Goal: Task Accomplishment & Management: Use online tool/utility

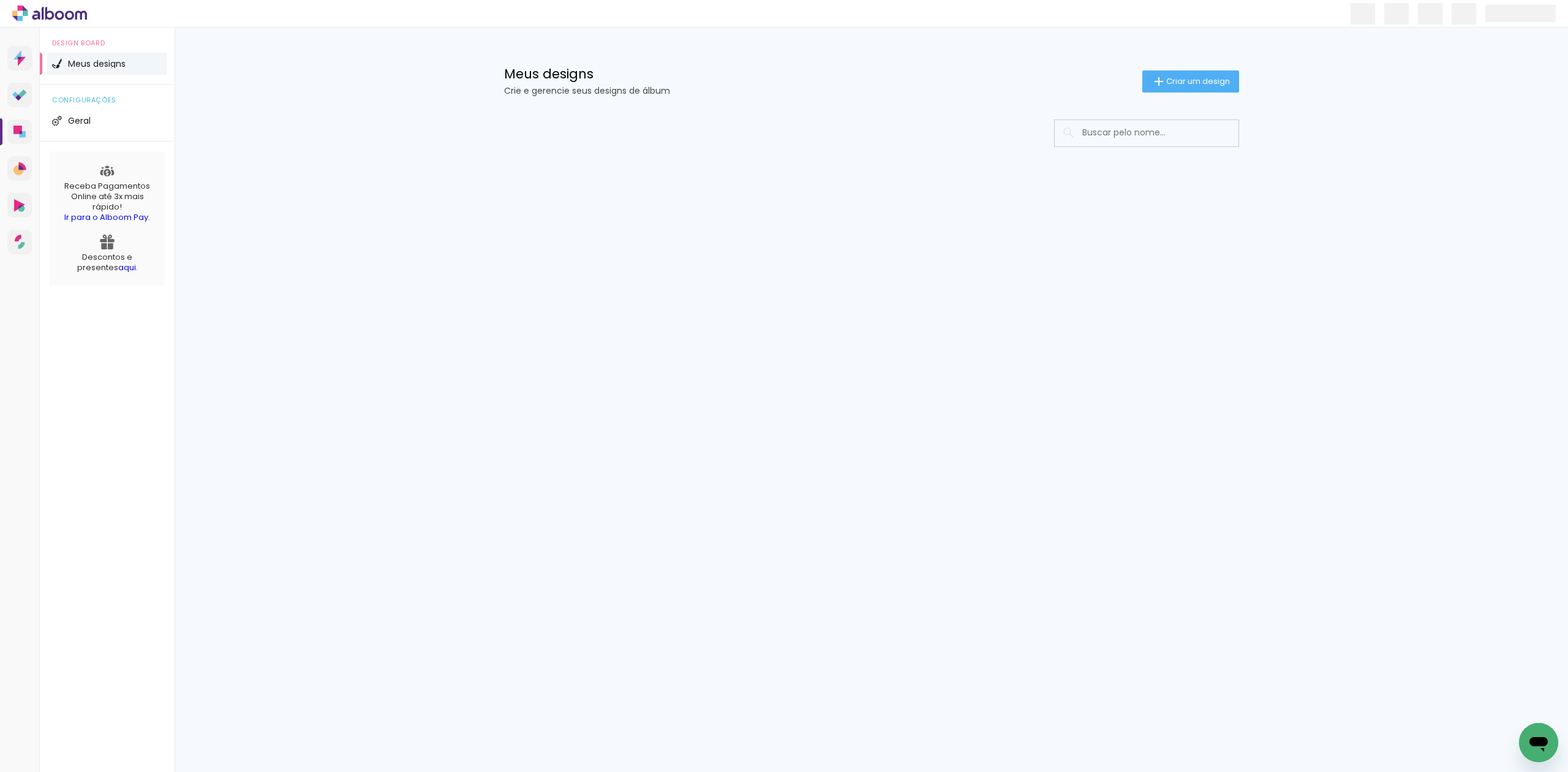
click at [1201, 134] on input at bounding box center [1164, 132] width 175 height 25
click at [1176, 135] on input at bounding box center [1164, 132] width 175 height 25
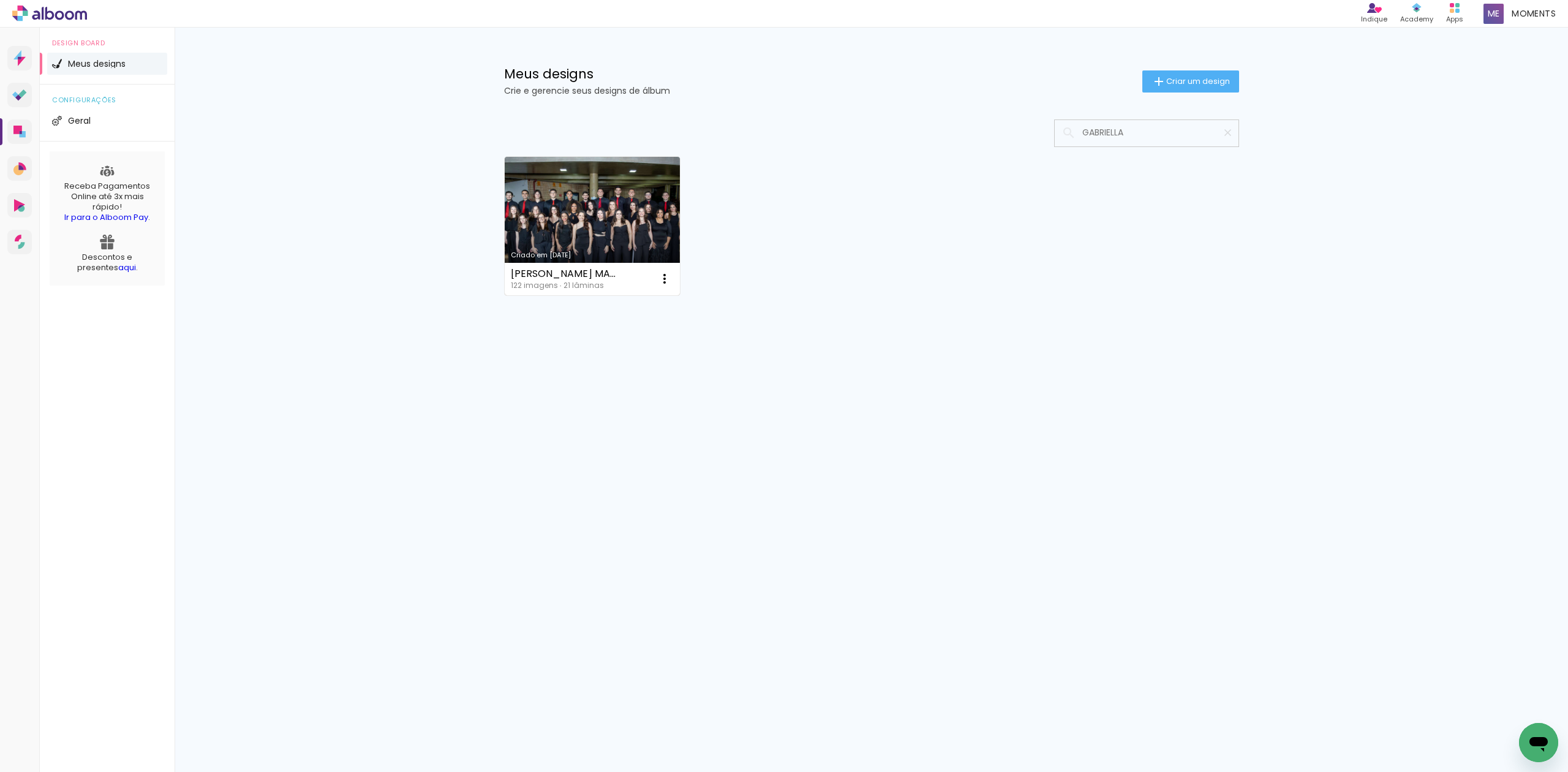
type input "GABRIELLA"
type paper-input "GABRIELLA"
click at [552, 219] on link "Criado em [DATE]" at bounding box center [592, 226] width 176 height 139
